Goal: Check status: Check status

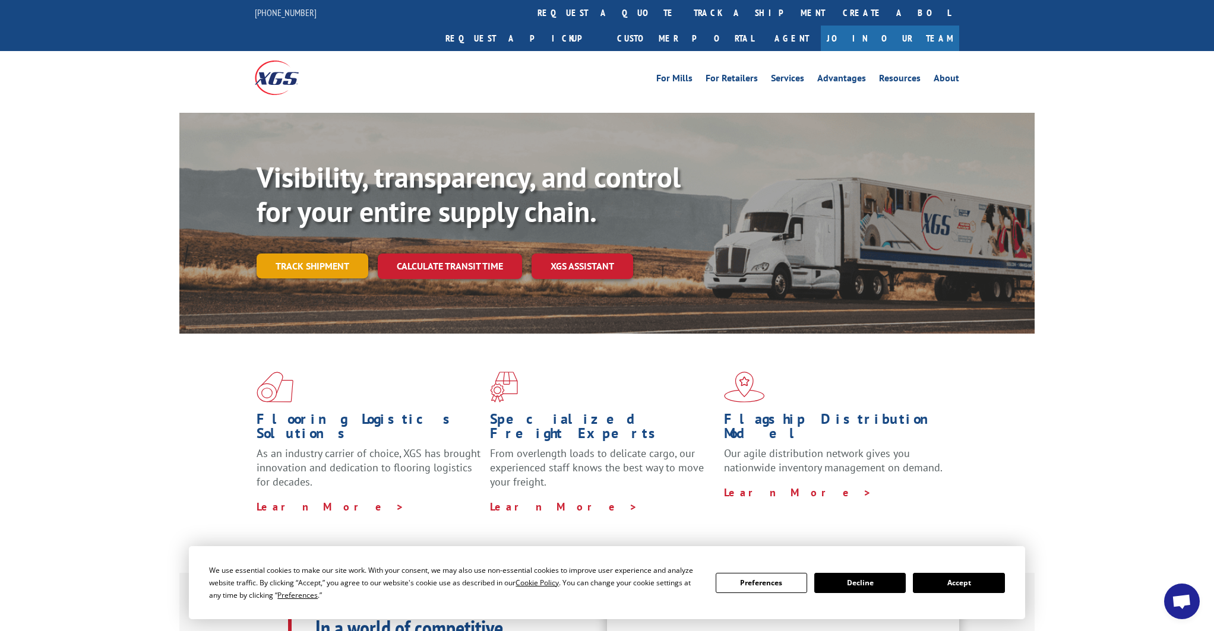
click at [326, 254] on link "Track shipment" at bounding box center [313, 266] width 112 height 25
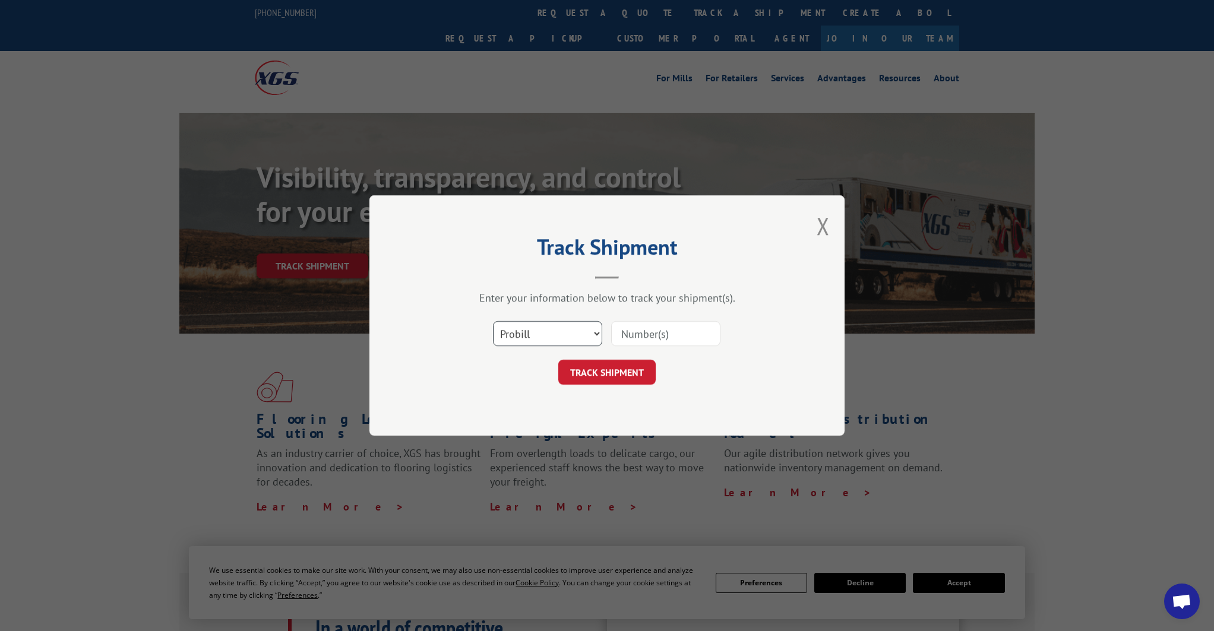
click at [584, 337] on select "Select category... Probill BOL PO" at bounding box center [547, 333] width 109 height 25
click at [634, 334] on input at bounding box center [665, 333] width 109 height 25
type input "17496457"
click button "TRACK SHIPMENT" at bounding box center [606, 372] width 97 height 25
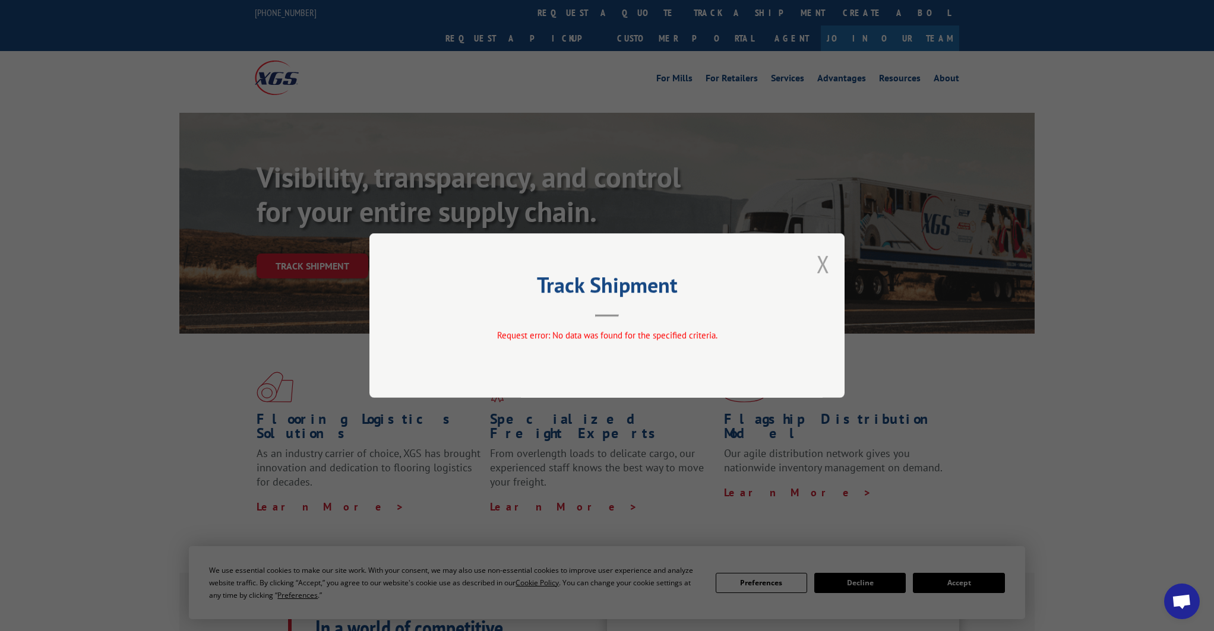
click at [827, 266] on button "Close modal" at bounding box center [823, 263] width 13 height 31
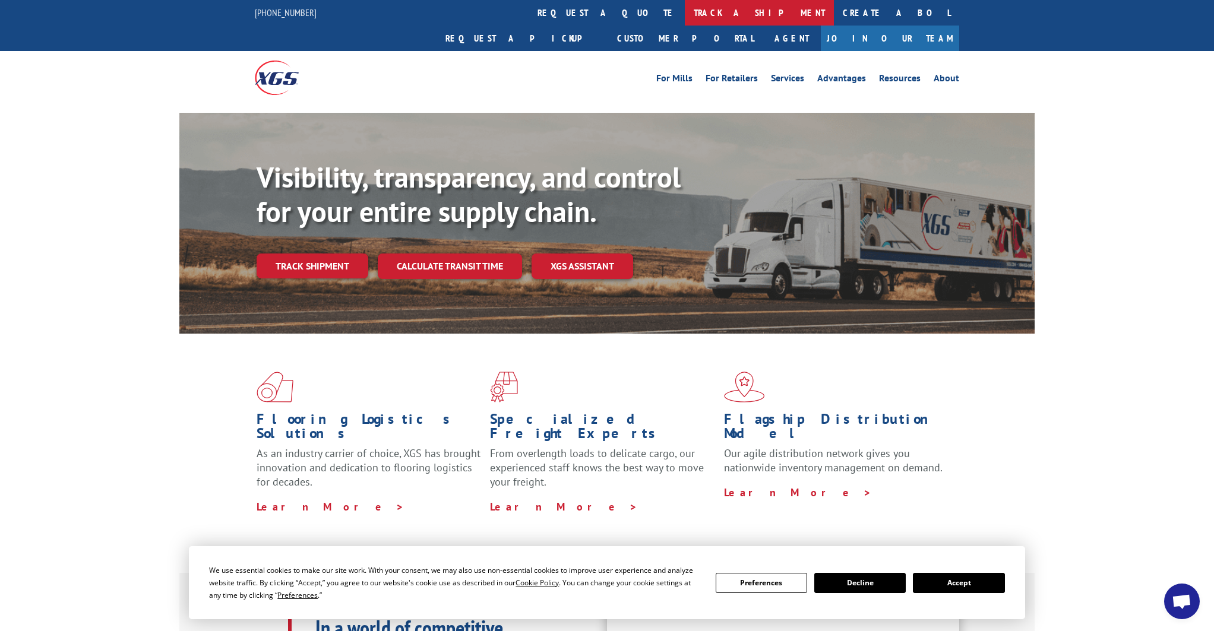
click at [685, 8] on link "track a shipment" at bounding box center [759, 13] width 149 height 26
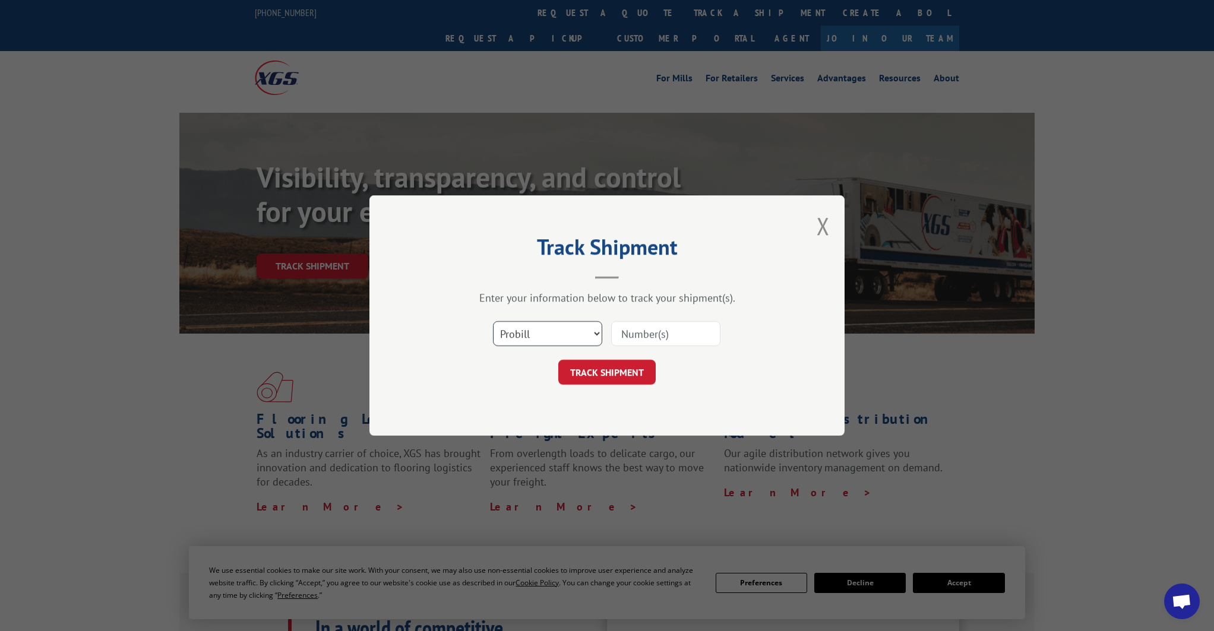
click at [547, 336] on select "Select category... Probill BOL PO" at bounding box center [547, 333] width 109 height 25
select select "bol"
click at [493, 321] on select "Select category... Probill BOL PO" at bounding box center [547, 333] width 109 height 25
click at [668, 331] on input at bounding box center [665, 333] width 109 height 25
type input "531365397"
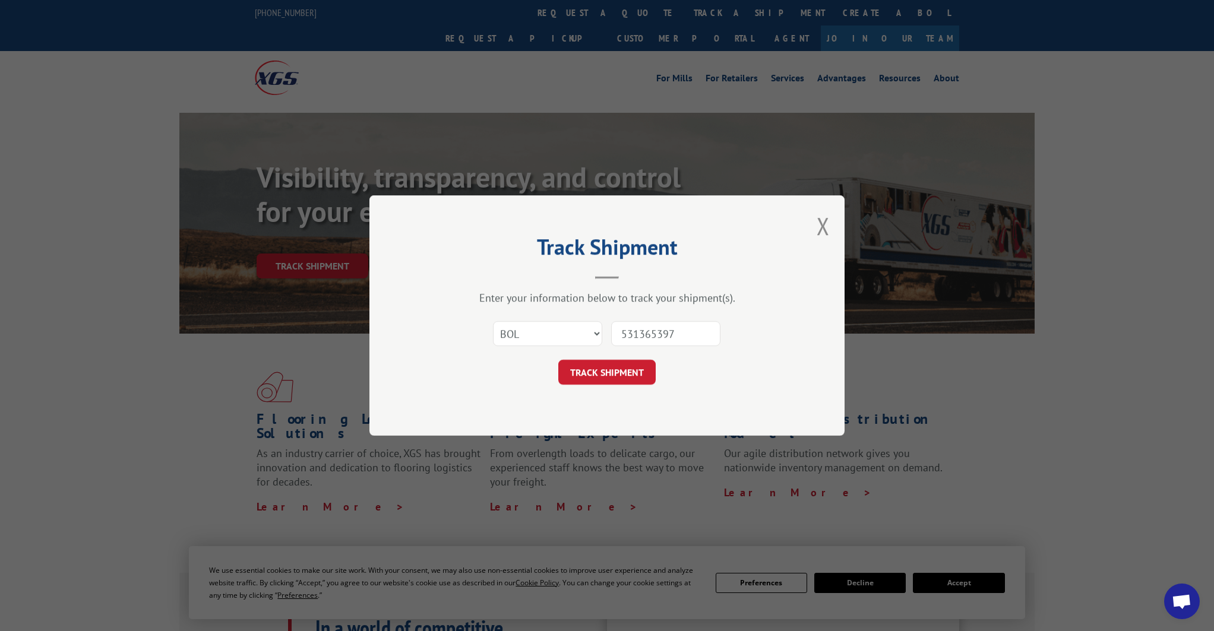
click button "TRACK SHIPMENT" at bounding box center [606, 372] width 97 height 25
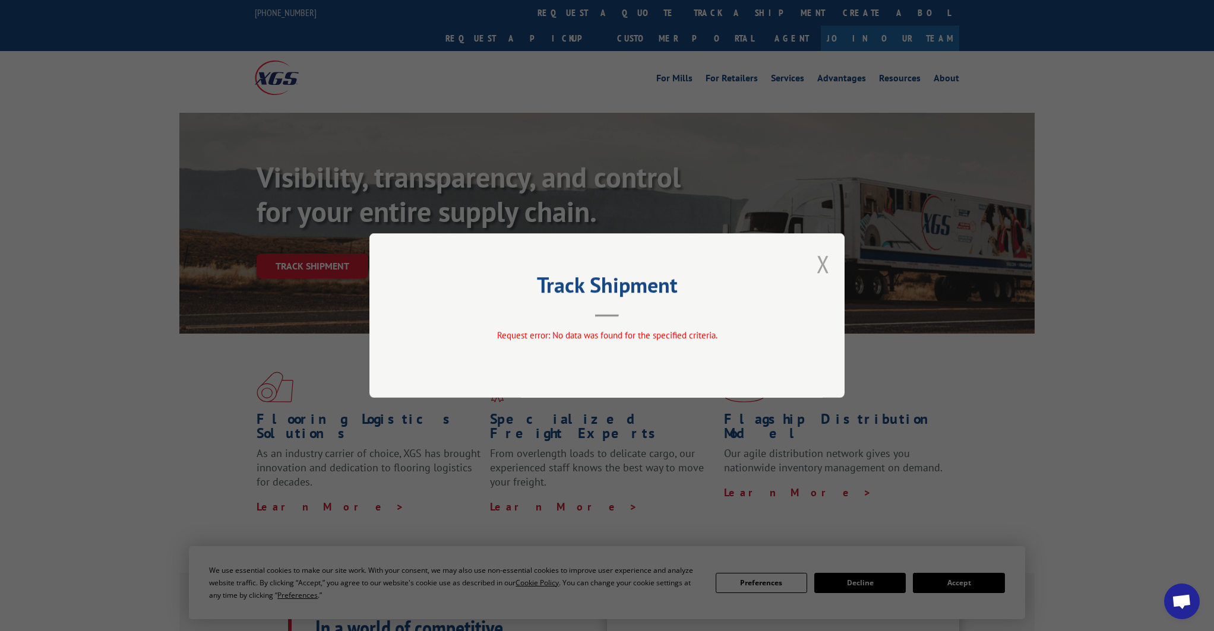
click at [827, 267] on button "Close modal" at bounding box center [823, 263] width 13 height 31
